Goal: Information Seeking & Learning: Learn about a topic

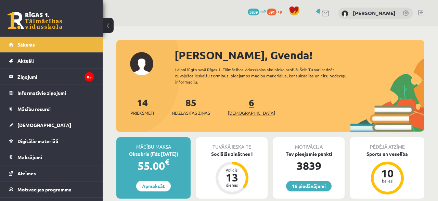
click at [240, 96] on link "6 Ieskaites" at bounding box center [251, 106] width 47 height 20
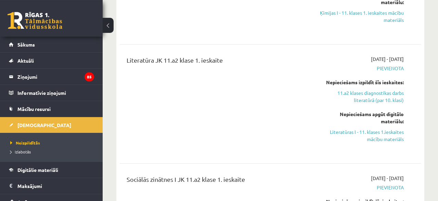
scroll to position [427, 0]
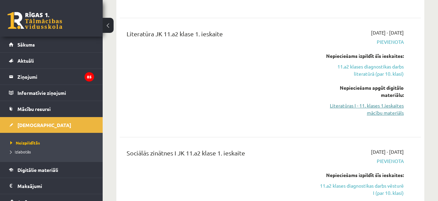
click at [386, 102] on link "Literatūras I - 11. klases 1.ieskaites mācību materiāls" at bounding box center [361, 109] width 86 height 14
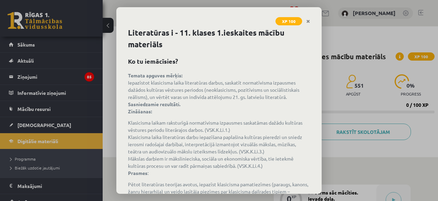
click at [303, 172] on p "Prasmes :" at bounding box center [219, 172] width 182 height 7
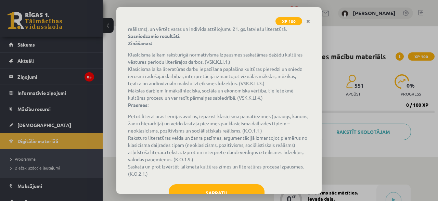
scroll to position [91, 0]
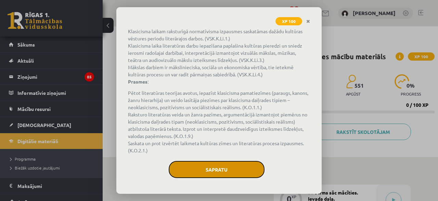
click at [229, 165] on button "Sapratu" at bounding box center [217, 169] width 96 height 17
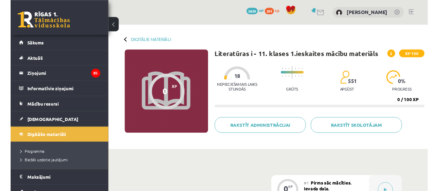
scroll to position [0, 0]
